Goal: Information Seeking & Learning: Learn about a topic

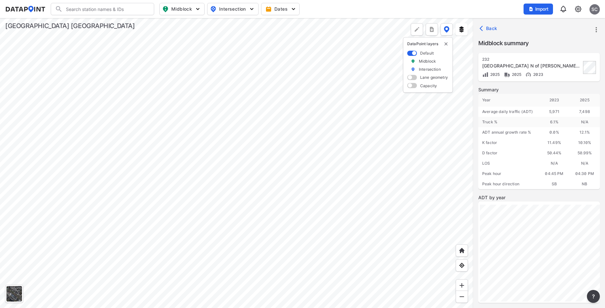
click at [142, 138] on div at bounding box center [236, 163] width 473 height 290
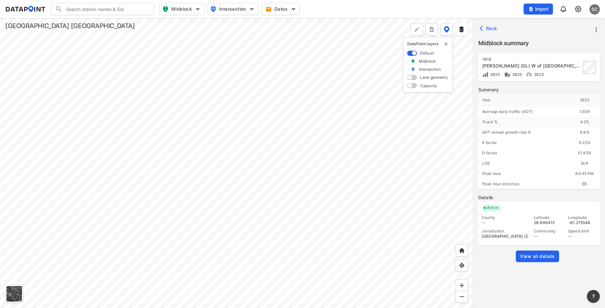
click at [168, 162] on div at bounding box center [236, 163] width 473 height 290
click at [164, 166] on div at bounding box center [236, 163] width 473 height 290
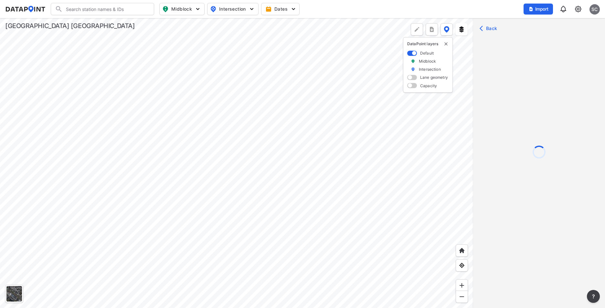
click at [165, 166] on div at bounding box center [236, 163] width 473 height 290
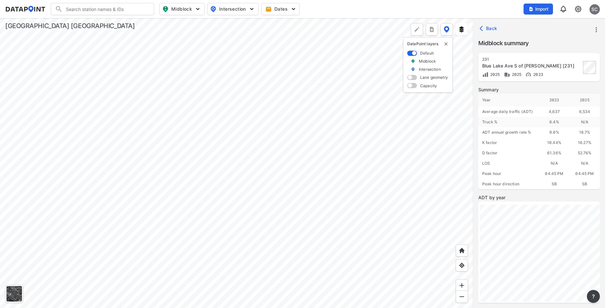
click at [368, 112] on div at bounding box center [236, 163] width 473 height 290
click at [317, 237] on div at bounding box center [236, 163] width 473 height 290
click at [298, 106] on div at bounding box center [236, 163] width 473 height 290
click at [283, 97] on div at bounding box center [236, 163] width 473 height 290
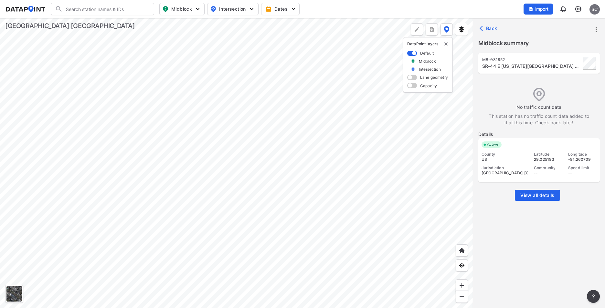
click at [309, 139] on div at bounding box center [236, 163] width 473 height 290
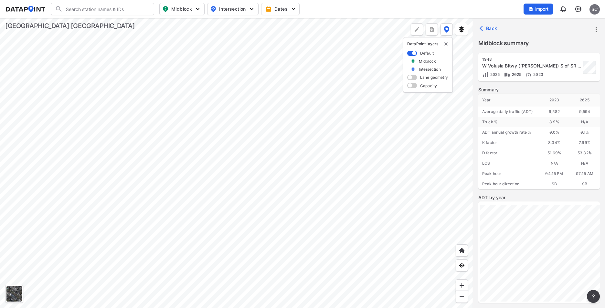
click at [308, 77] on div at bounding box center [236, 163] width 473 height 290
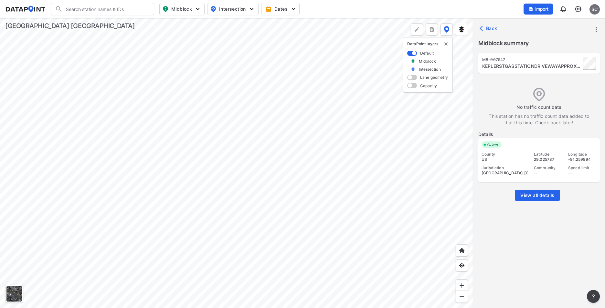
click at [306, 25] on div at bounding box center [236, 163] width 473 height 290
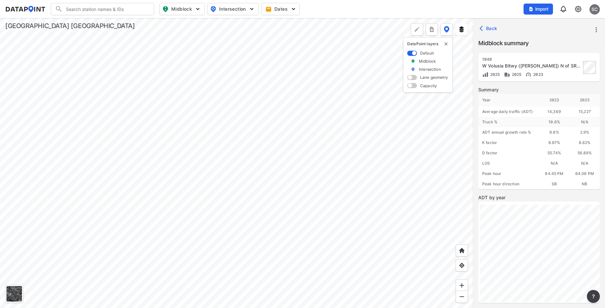
click at [304, 20] on div at bounding box center [236, 163] width 473 height 290
click at [267, 61] on div at bounding box center [236, 163] width 473 height 290
click at [291, 93] on div at bounding box center [236, 163] width 473 height 290
click at [271, 39] on div at bounding box center [236, 163] width 473 height 290
click at [218, 157] on div at bounding box center [236, 163] width 473 height 290
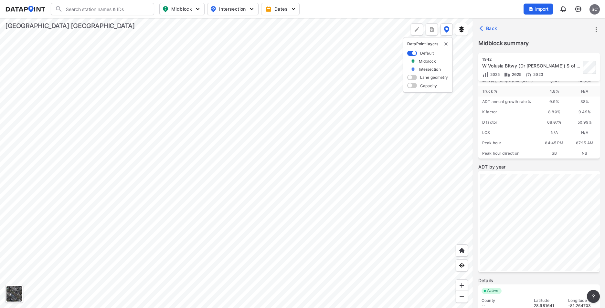
scroll to position [77, 0]
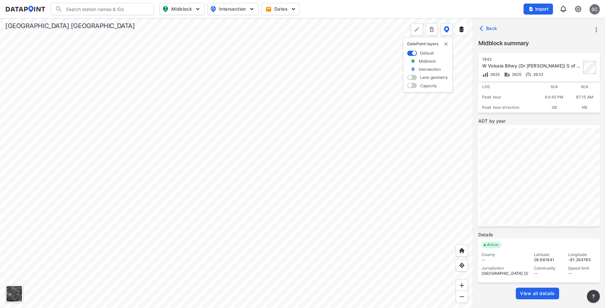
click at [544, 297] on span "View all details" at bounding box center [537, 294] width 35 height 6
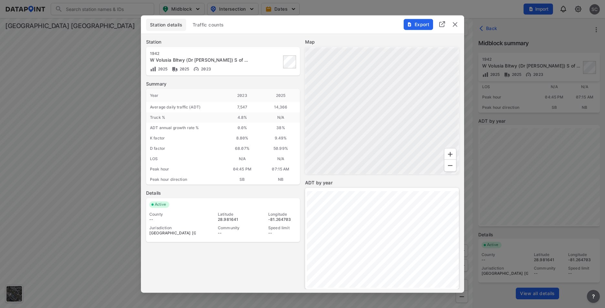
click at [211, 24] on span "Traffic counts" at bounding box center [208, 25] width 31 height 6
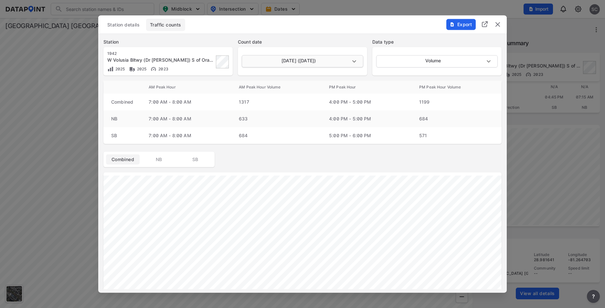
click at [351, 61] on body "Search Please enter a search term. Midblock Intersection Dates Import SC Import…" at bounding box center [302, 154] width 605 height 308
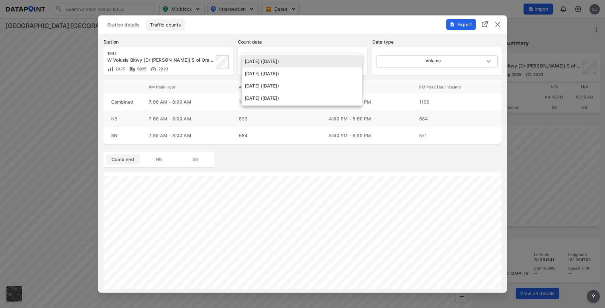
click at [280, 87] on li "[DATE] ([DATE])" at bounding box center [302, 86] width 120 height 12
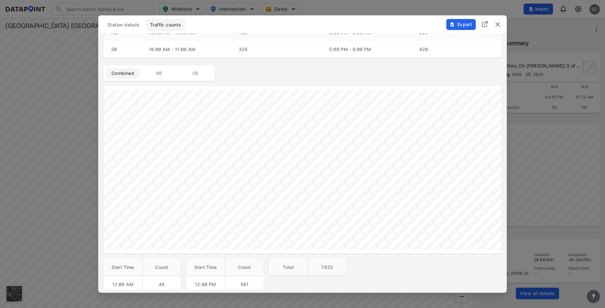
scroll to position [0, 0]
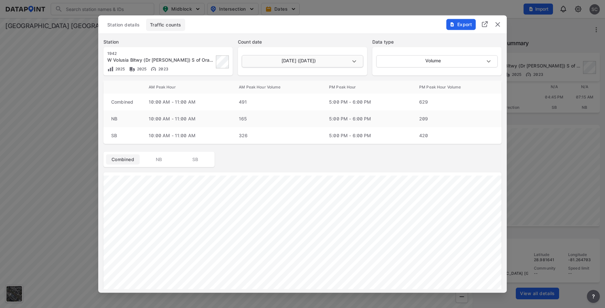
click at [293, 61] on body "Search Please enter a search term. Midblock Intersection Dates Import SC Import…" at bounding box center [302, 154] width 605 height 308
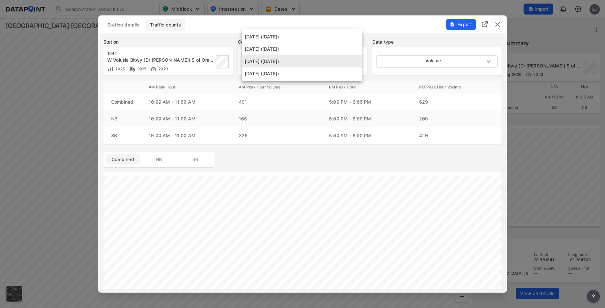
click at [288, 75] on li "[DATE] ([DATE])" at bounding box center [302, 74] width 120 height 12
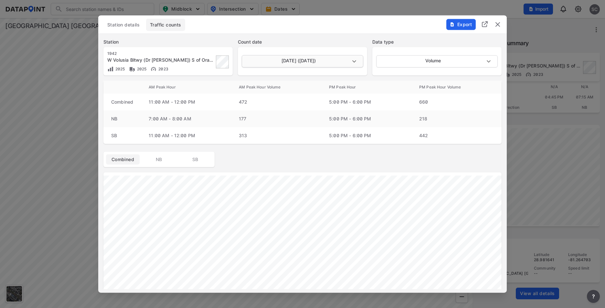
click at [274, 59] on body "Search Please enter a search term. Midblock Intersection Dates Import SC Import…" at bounding box center [302, 154] width 605 height 308
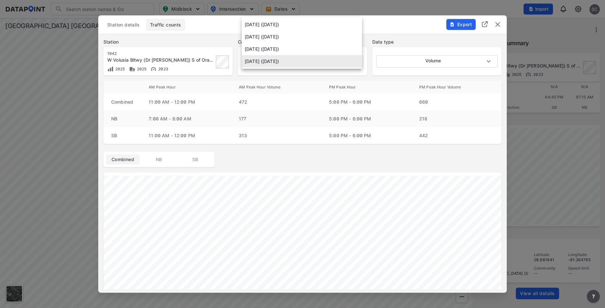
click at [279, 48] on li "[DATE] ([DATE])" at bounding box center [302, 49] width 120 height 12
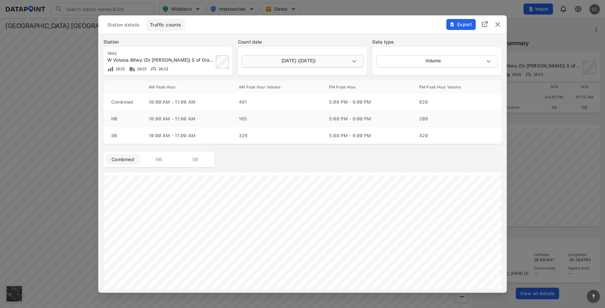
click at [299, 63] on body "Search Please enter a search term. Midblock Intersection Dates Import SC Import…" at bounding box center [302, 154] width 605 height 308
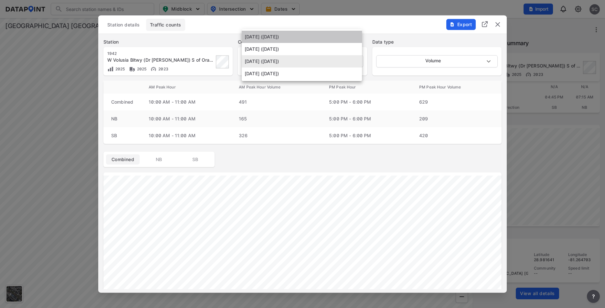
click at [301, 35] on li "[DATE] ([DATE])" at bounding box center [302, 37] width 120 height 12
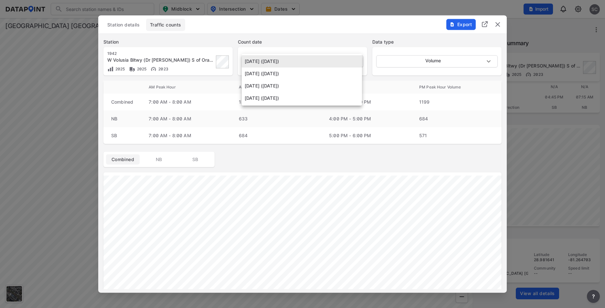
click at [296, 62] on body "Search Please enter a search term. Midblock Intersection Dates Import SC Import…" at bounding box center [302, 154] width 605 height 308
click at [294, 73] on li "[DATE] ([DATE])" at bounding box center [302, 74] width 120 height 12
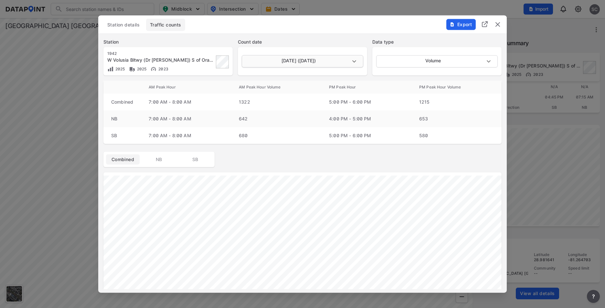
click at [306, 61] on body "Search Please enter a search term. Midblock Intersection Dates Import SC Import…" at bounding box center [302, 154] width 605 height 308
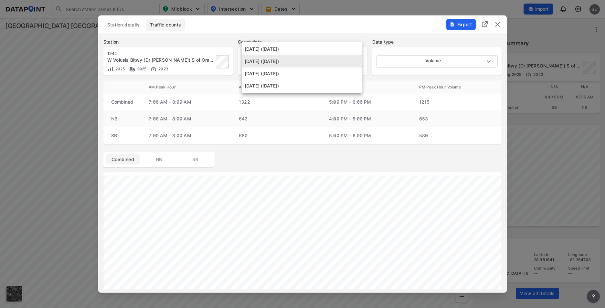
click at [307, 50] on li "[DATE] ([DATE])" at bounding box center [302, 49] width 120 height 12
type input "[DATE]"
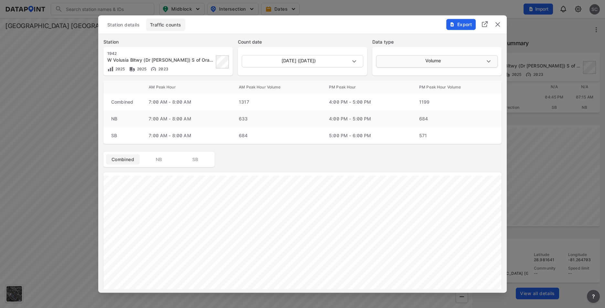
click at [410, 60] on body "Search Please enter a search term. Midblock Intersection Dates Import SC Import…" at bounding box center [302, 154] width 605 height 308
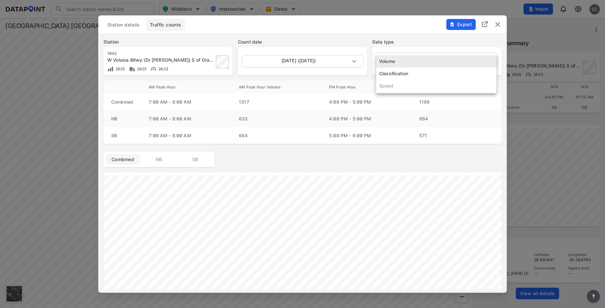
click at [410, 60] on li "Volume" at bounding box center [436, 61] width 120 height 12
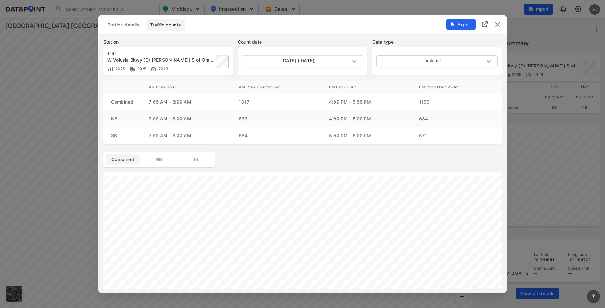
click at [134, 25] on span "Station details" at bounding box center [123, 25] width 32 height 6
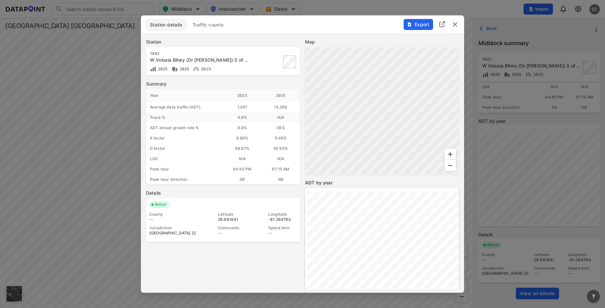
click at [457, 26] on img "delete" at bounding box center [455, 25] width 8 height 8
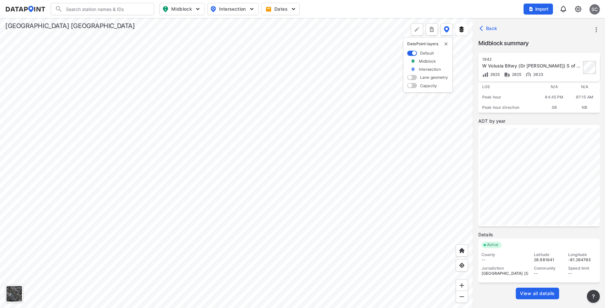
click at [236, 51] on div at bounding box center [236, 163] width 473 height 290
click at [247, 118] on div at bounding box center [236, 163] width 473 height 290
click at [292, 89] on div at bounding box center [236, 163] width 473 height 290
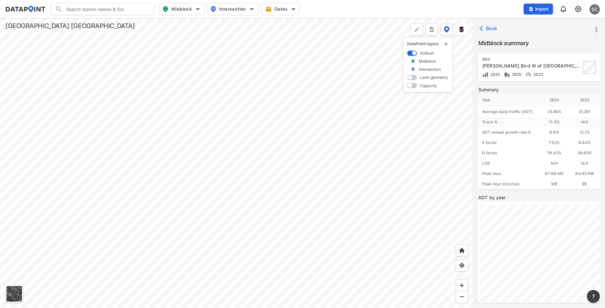
click at [310, 106] on div at bounding box center [236, 163] width 473 height 290
click at [220, 79] on div at bounding box center [236, 163] width 473 height 290
click at [310, 113] on div at bounding box center [236, 163] width 473 height 290
click at [368, 142] on div at bounding box center [236, 163] width 473 height 290
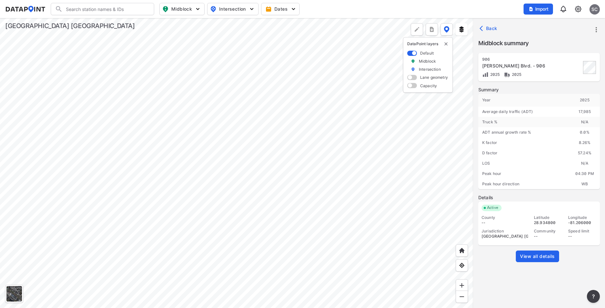
click at [416, 190] on div at bounding box center [236, 163] width 473 height 290
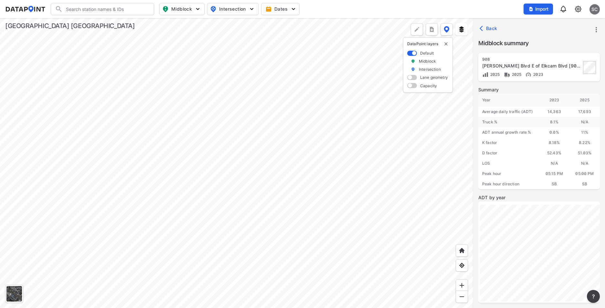
click at [465, 233] on div at bounding box center [236, 163] width 473 height 290
click at [268, 105] on div at bounding box center [236, 163] width 473 height 290
click at [81, 144] on div at bounding box center [236, 163] width 473 height 290
click at [106, 147] on div at bounding box center [236, 163] width 473 height 290
click at [115, 151] on div at bounding box center [236, 163] width 473 height 290
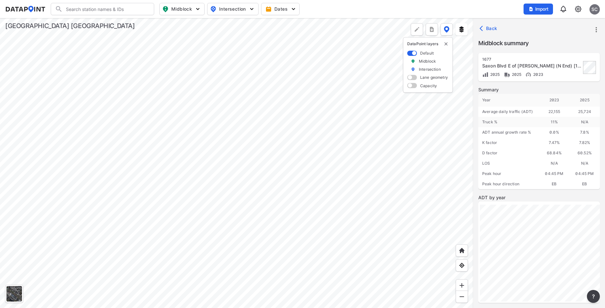
click at [186, 192] on div at bounding box center [236, 163] width 473 height 290
click at [215, 228] on div at bounding box center [236, 163] width 473 height 290
click at [84, 146] on div at bounding box center [236, 163] width 473 height 290
click at [52, 147] on div at bounding box center [236, 163] width 473 height 290
click at [34, 147] on div at bounding box center [236, 163] width 473 height 290
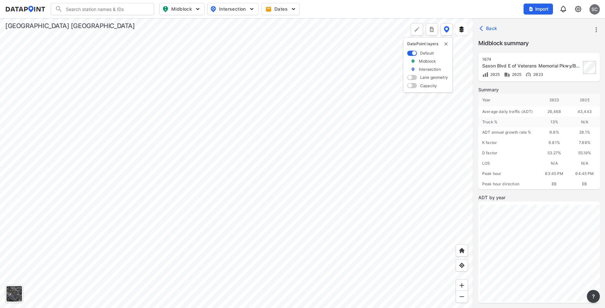
click at [22, 147] on div at bounding box center [236, 163] width 473 height 290
click at [36, 146] on div at bounding box center [236, 163] width 473 height 290
click at [22, 147] on div at bounding box center [236, 163] width 473 height 290
click at [198, 187] on div at bounding box center [236, 163] width 473 height 290
click at [142, 162] on div at bounding box center [236, 163] width 473 height 290
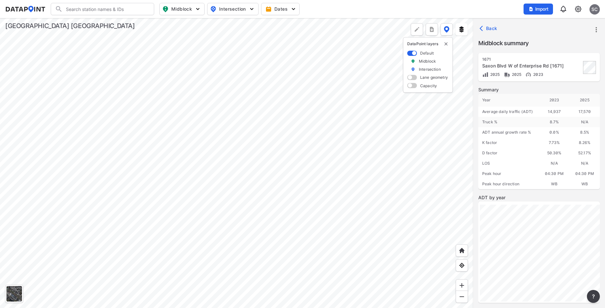
click at [161, 170] on div at bounding box center [236, 163] width 473 height 290
click at [148, 151] on div at bounding box center [236, 163] width 473 height 290
click at [240, 92] on div at bounding box center [236, 163] width 473 height 290
click at [174, 159] on div at bounding box center [236, 163] width 473 height 290
click at [69, 184] on div at bounding box center [236, 163] width 473 height 290
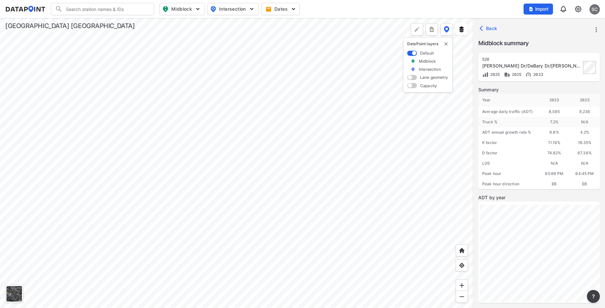
click at [188, 156] on div at bounding box center [236, 163] width 473 height 290
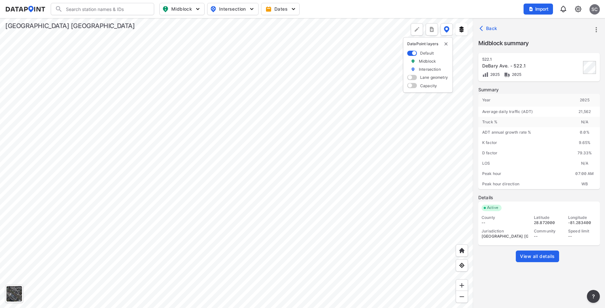
click at [197, 158] on div at bounding box center [236, 163] width 473 height 290
click at [218, 156] on div at bounding box center [236, 163] width 473 height 290
click at [209, 152] on div at bounding box center [236, 163] width 473 height 290
click at [114, 187] on div at bounding box center [236, 163] width 473 height 290
click at [356, 191] on div at bounding box center [236, 163] width 473 height 290
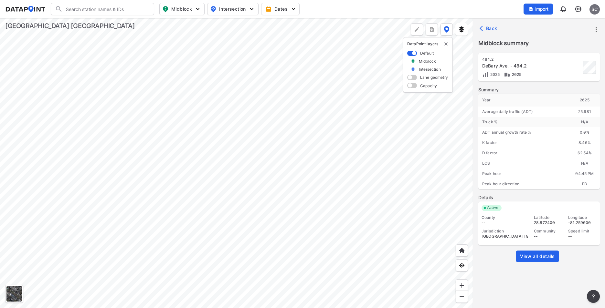
click at [171, 132] on div at bounding box center [236, 163] width 473 height 290
click at [135, 146] on div at bounding box center [236, 163] width 473 height 290
click at [310, 165] on div at bounding box center [236, 163] width 473 height 290
click at [195, 114] on div at bounding box center [236, 163] width 473 height 290
click at [48, 80] on div at bounding box center [236, 163] width 473 height 290
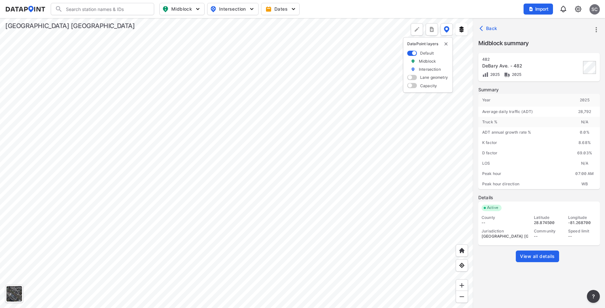
click at [394, 166] on div at bounding box center [236, 163] width 473 height 290
click at [152, 137] on div at bounding box center [236, 163] width 473 height 290
click at [147, 170] on div at bounding box center [236, 163] width 473 height 290
click at [151, 148] on div at bounding box center [236, 163] width 473 height 290
click at [149, 157] on div at bounding box center [236, 163] width 473 height 290
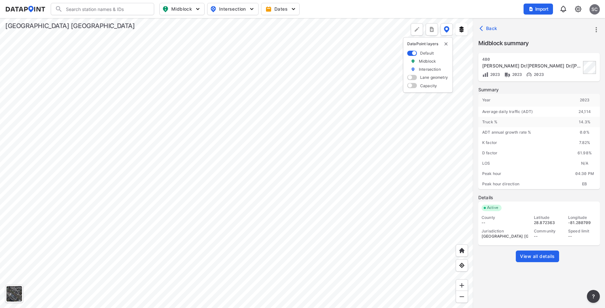
click at [169, 150] on div at bounding box center [236, 163] width 473 height 290
click at [149, 152] on div at bounding box center [236, 163] width 473 height 290
click at [144, 162] on div at bounding box center [236, 163] width 473 height 290
click at [167, 131] on div at bounding box center [236, 163] width 473 height 290
click at [146, 152] on div at bounding box center [236, 163] width 473 height 290
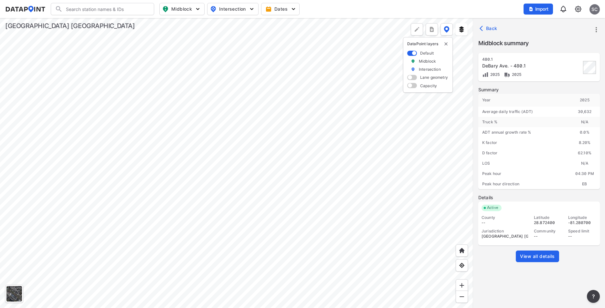
click at [249, 200] on div at bounding box center [236, 163] width 473 height 290
click at [109, 240] on div at bounding box center [236, 163] width 473 height 290
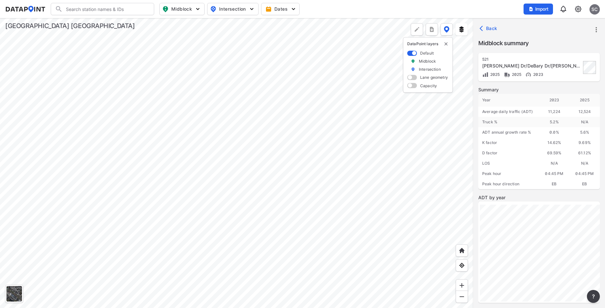
click at [195, 210] on div at bounding box center [236, 163] width 473 height 290
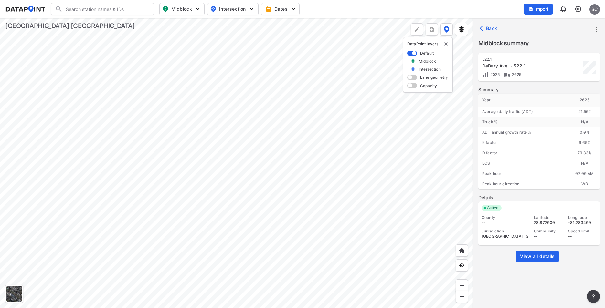
click at [203, 215] on div at bounding box center [236, 163] width 473 height 290
click at [407, 185] on div at bounding box center [236, 163] width 473 height 290
click at [406, 85] on div at bounding box center [236, 163] width 473 height 290
click at [151, 182] on div at bounding box center [236, 163] width 473 height 290
click at [261, 161] on div at bounding box center [236, 163] width 473 height 290
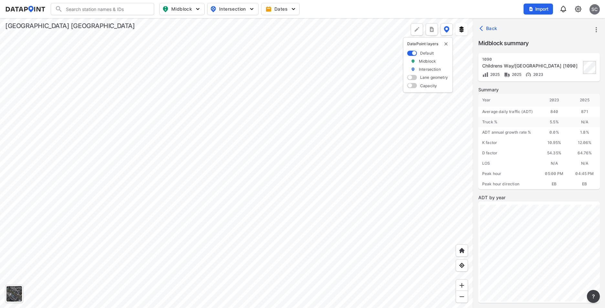
click at [339, 186] on div at bounding box center [236, 163] width 473 height 290
click at [361, 143] on div at bounding box center [236, 163] width 473 height 290
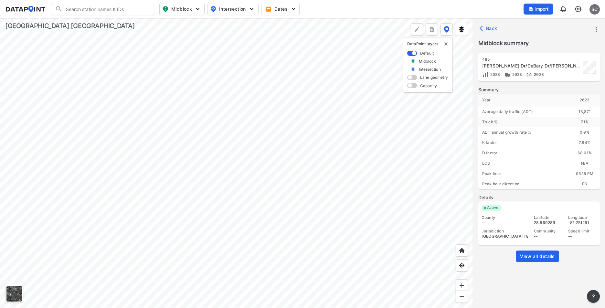
click at [303, 117] on div at bounding box center [236, 163] width 473 height 290
